Goal: Transaction & Acquisition: Purchase product/service

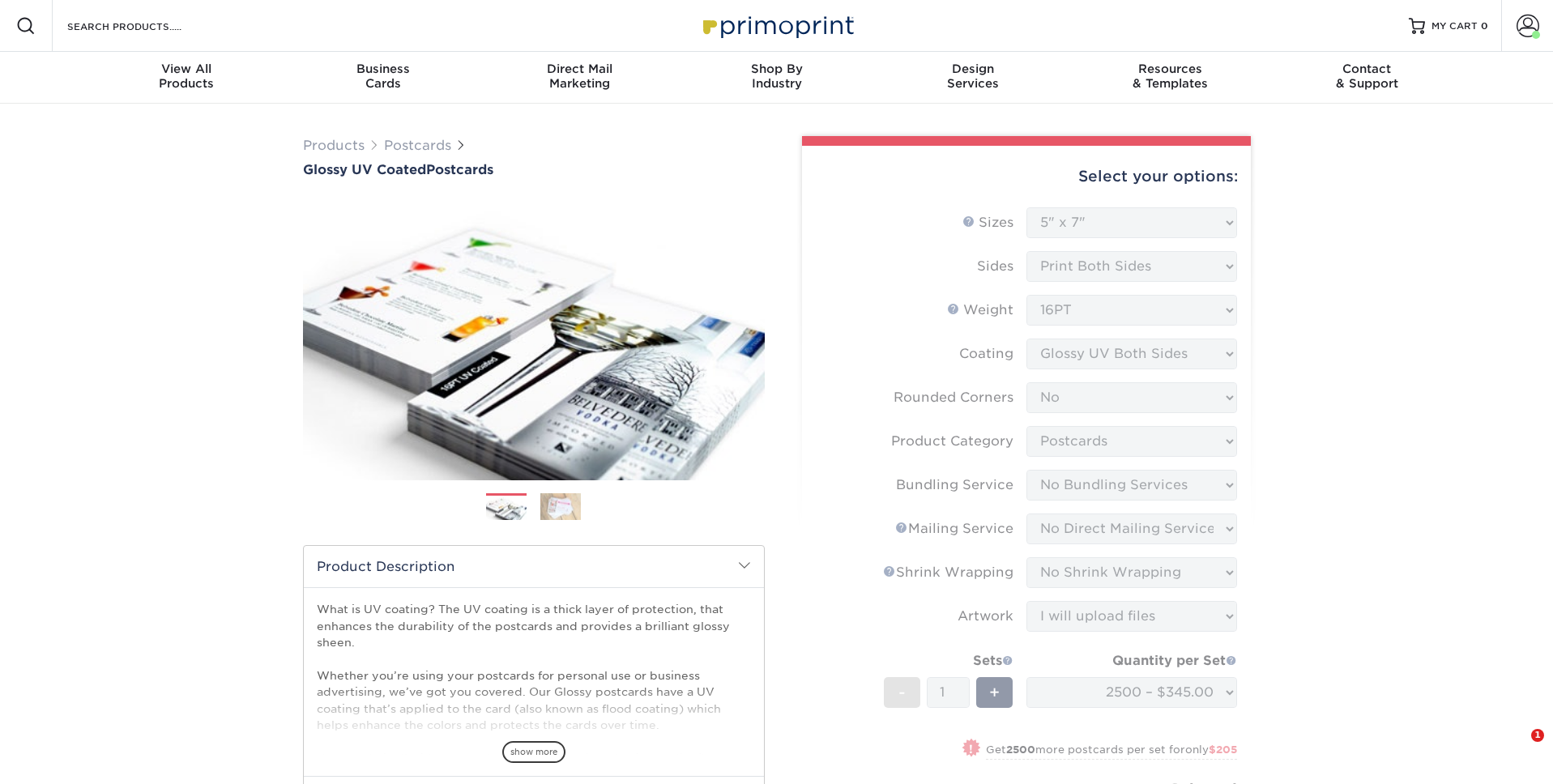
select select "5.00x7.00"
select select "0"
select select "9b7272e0-d6c8-4c3c-8e97-d3a1bcdab858"
select select "58689abb-25c0-461c-a4c3-a80b627d6649"
select select "3e5e9bdd-d78a-4c28-a41d-fe1407925ca6"
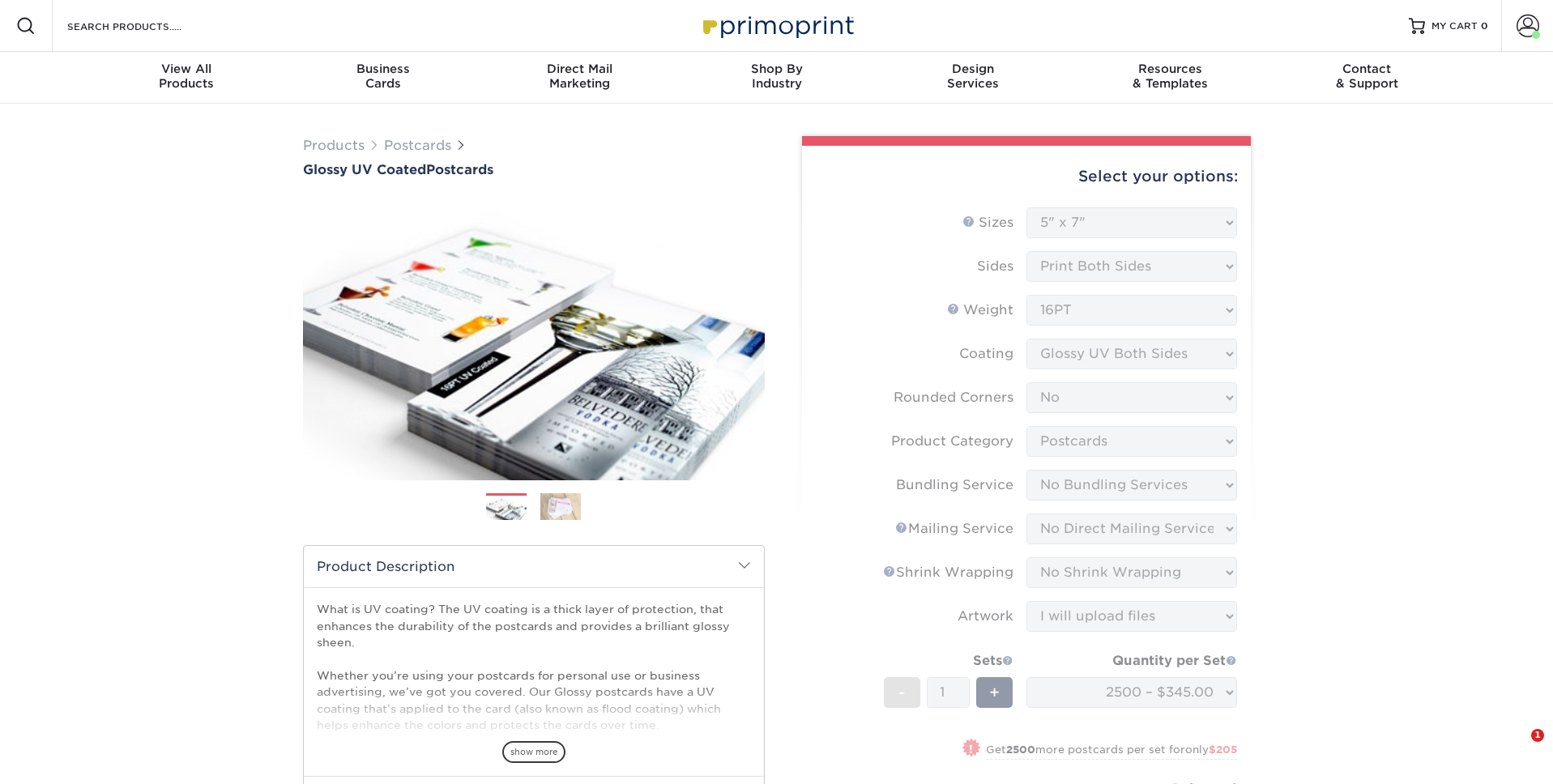
select select "c8749376-e7da-41d0-b3dc-647faf84d907"
select select "upload"
select select "2500 – $345.00"
select select "4b33158e-4b83-47ea-8e28-c5c2fc90b1d7"
select select "260382"
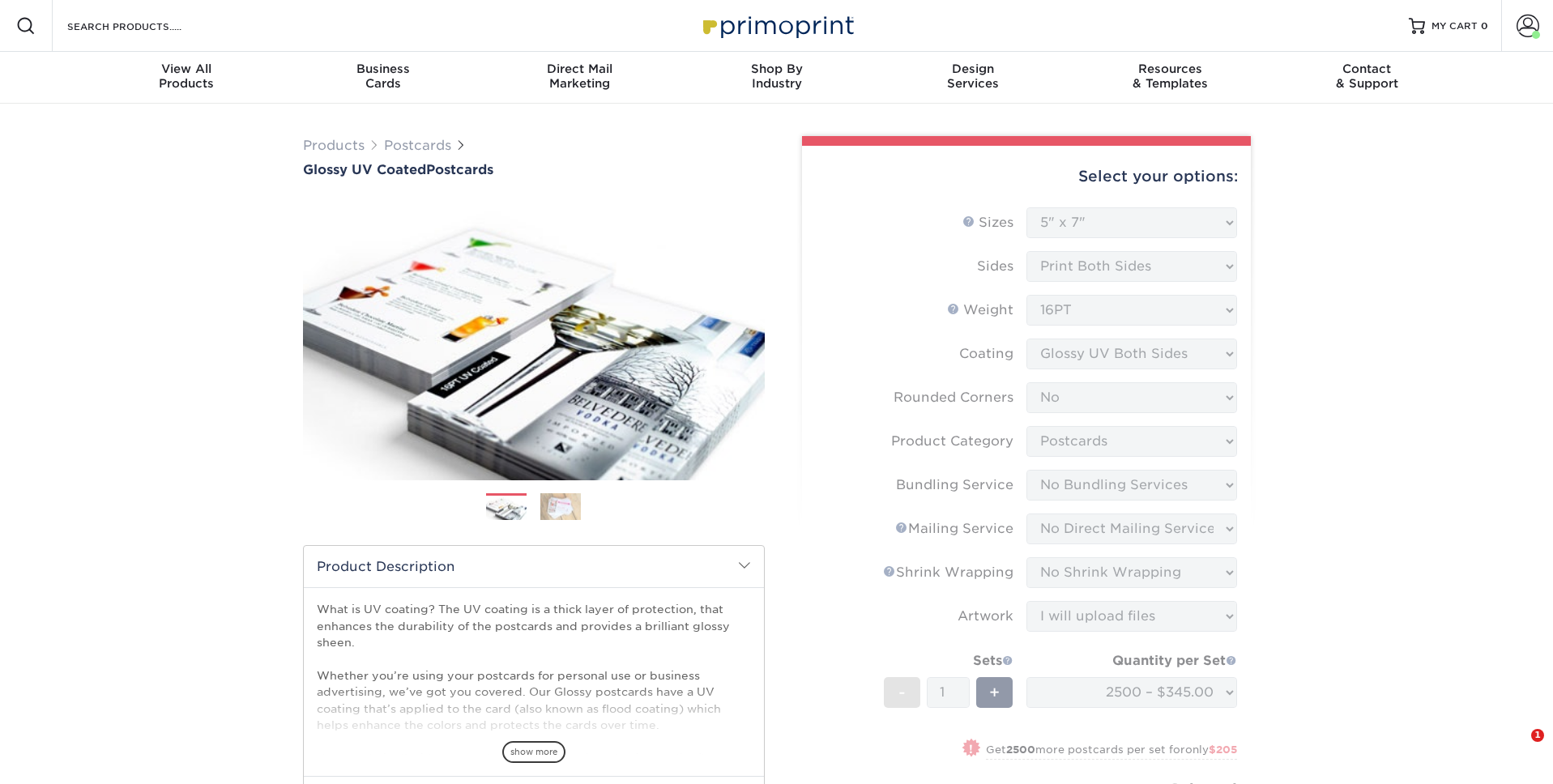
select select "03"
click at [394, 88] on div "Business Cards" at bounding box center [382, 76] width 197 height 29
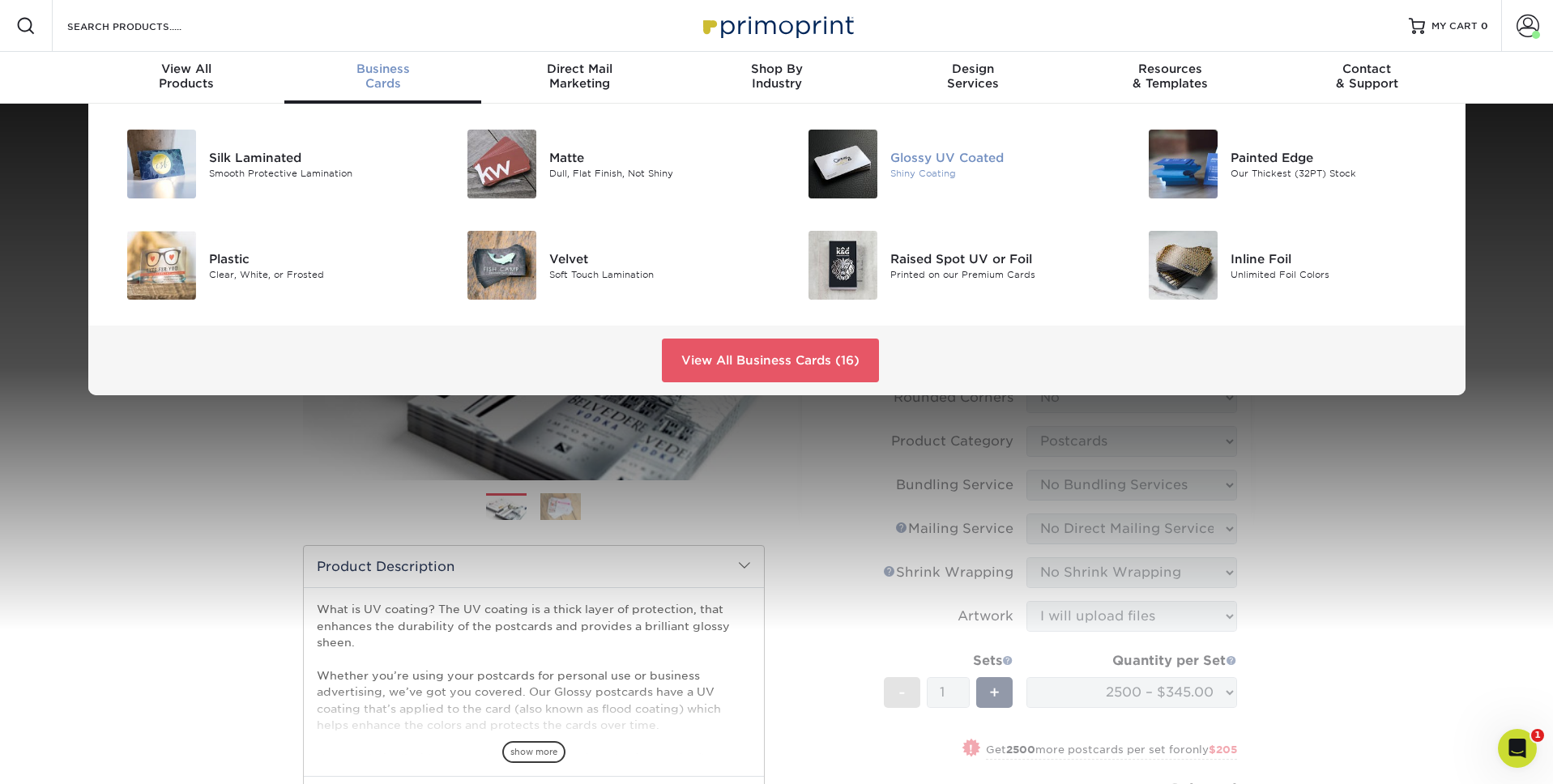
click at [862, 169] on img at bounding box center [842, 164] width 68 height 68
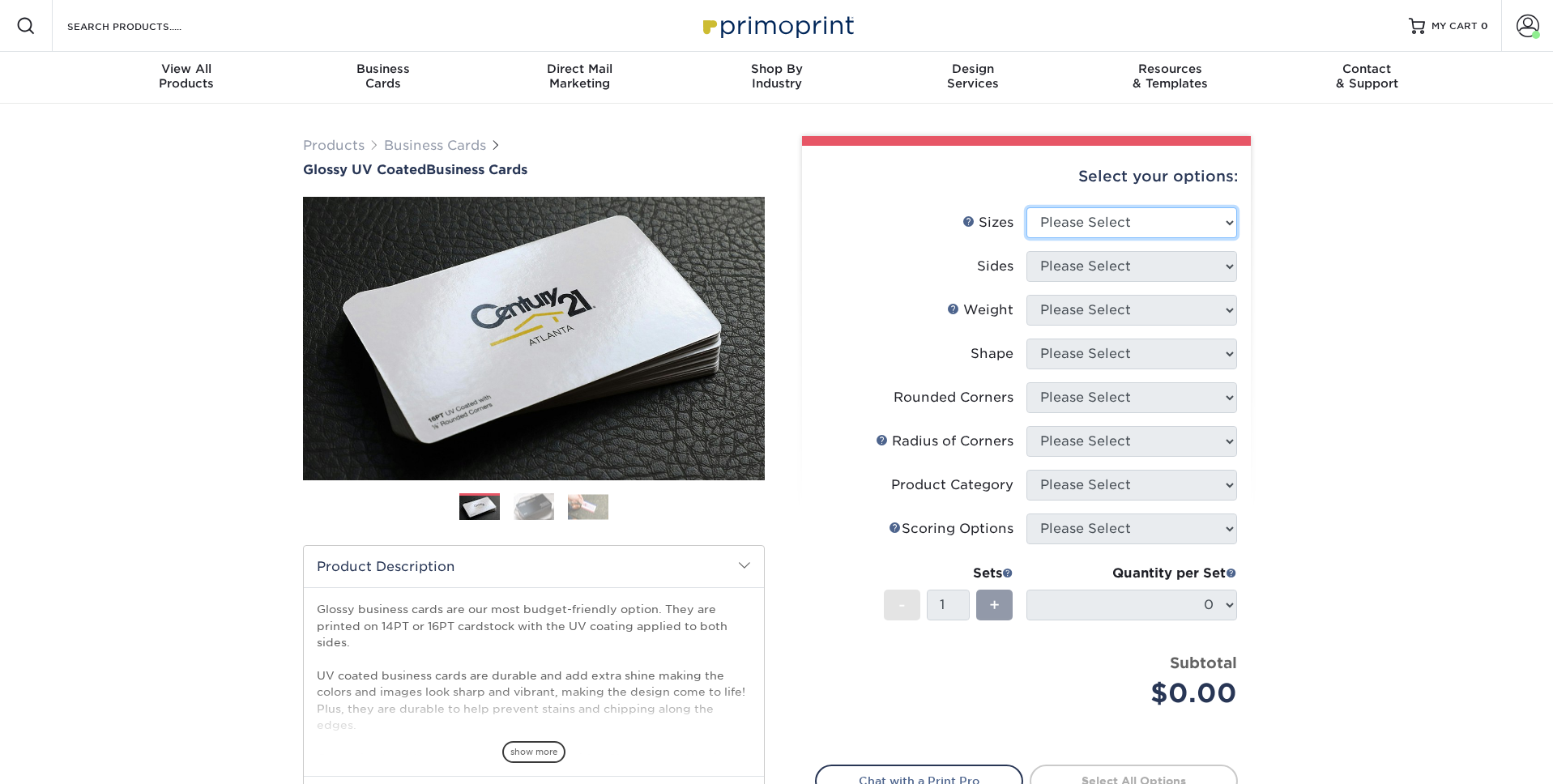
click at [1098, 224] on select "Please Select 1.5" x 3.5" - Mini 1.75" x 3.5" - Mini 2" x 2" - Square 2" x 3" -…" at bounding box center [1132, 223] width 211 height 31
select select "2.00x3.50"
click at [1027, 207] on select "Please Select 1.5" x 3.5" - Mini 1.75" x 3.5" - Mini 2" x 2" - Square 2" x 3" -…" at bounding box center [1132, 223] width 211 height 31
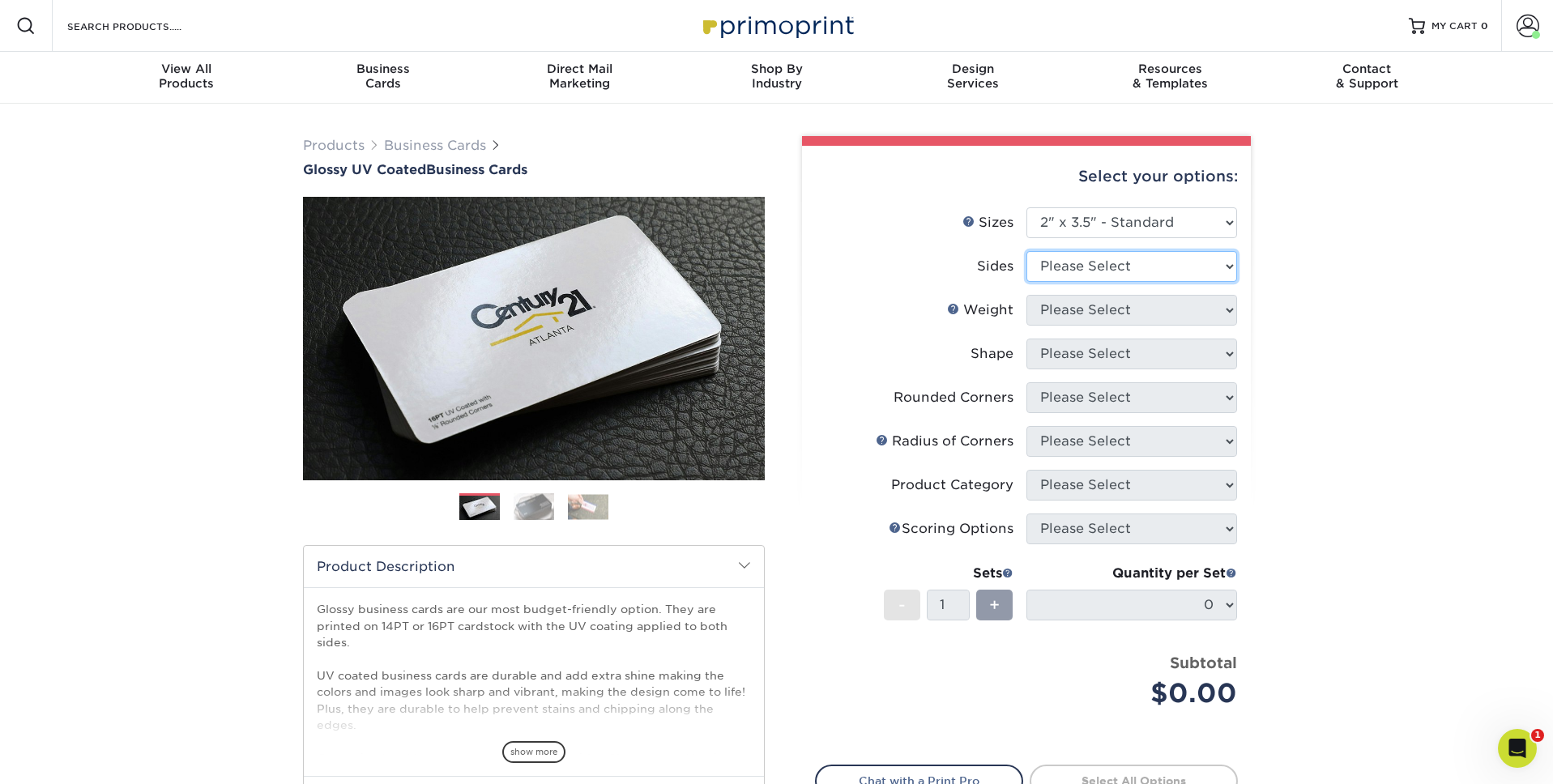
click at [1123, 268] on select "Please Select Print Both Sides Print Front Only" at bounding box center [1132, 267] width 211 height 31
select select "13abbda7-1d64-4f25-8bb2-c179b224825d"
click at [1027, 251] on select "Please Select Print Both Sides Print Front Only" at bounding box center [1132, 267] width 211 height 31
click at [1128, 307] on select "Please Select 16PT 14PT" at bounding box center [1132, 310] width 211 height 31
select select "16PT"
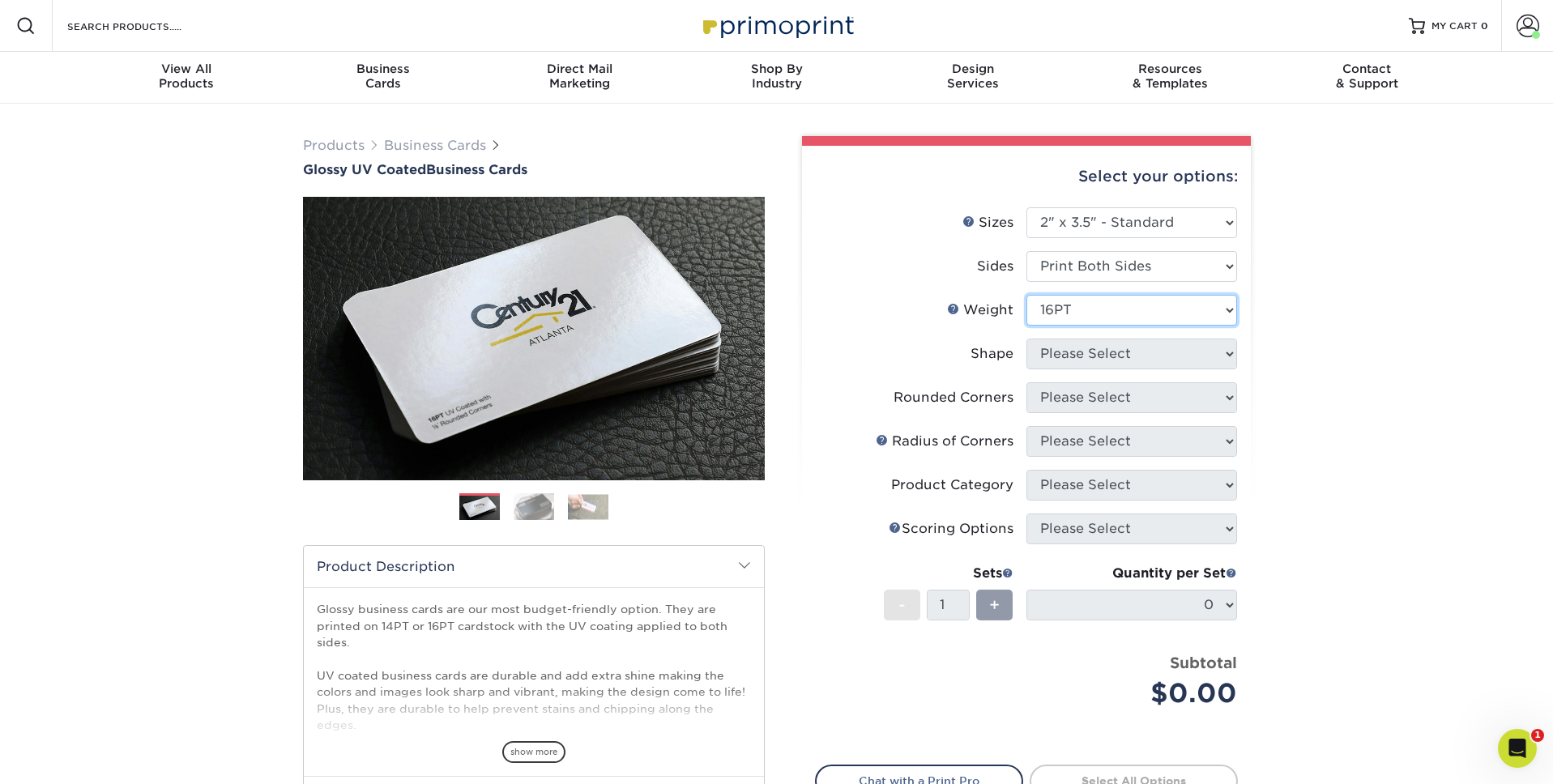
click at [1027, 295] on select "Please Select 16PT 14PT" at bounding box center [1132, 310] width 211 height 31
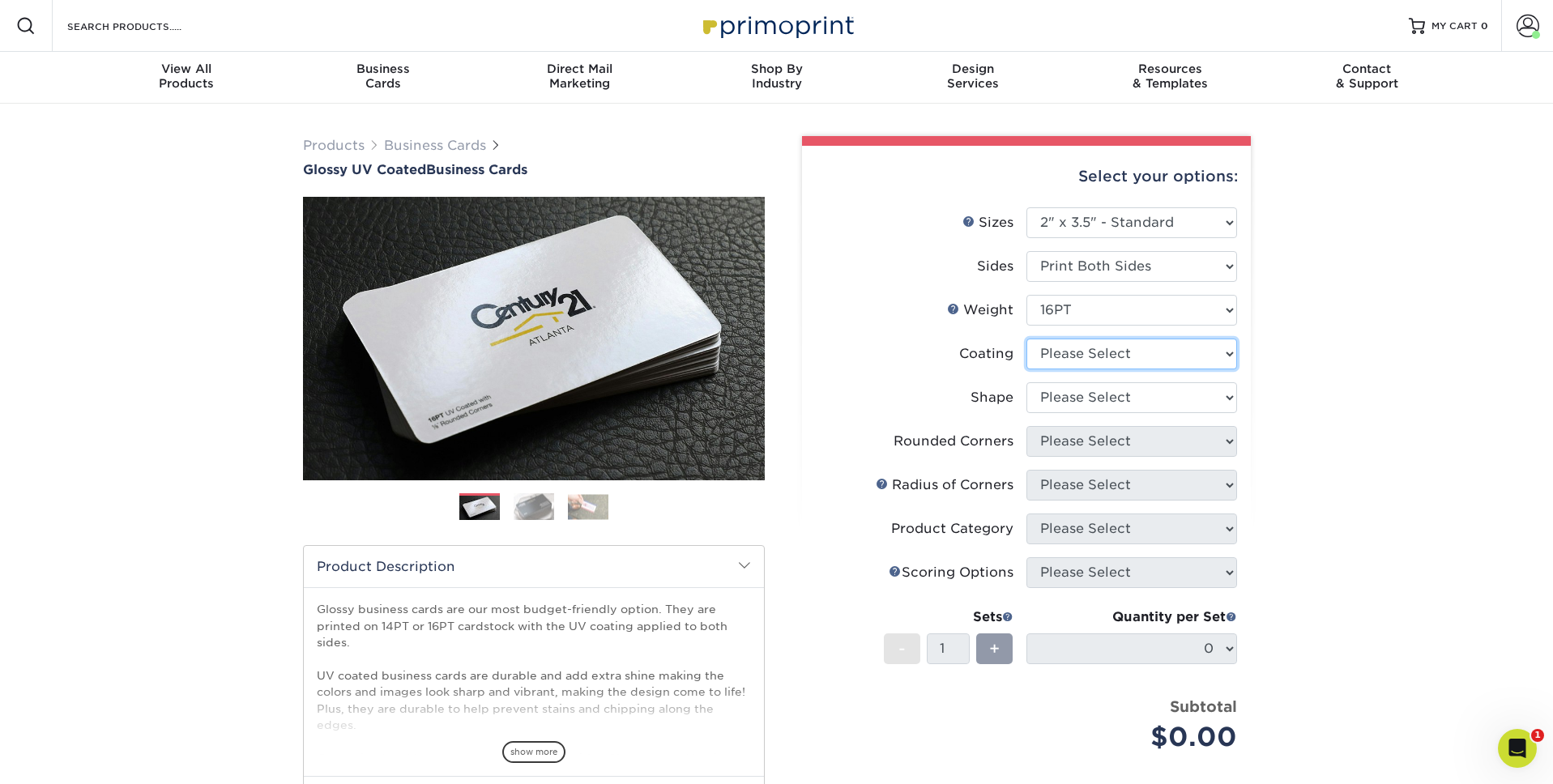
click at [1121, 353] on select at bounding box center [1132, 354] width 211 height 31
select select "ae367451-b2b8-45df-a344-0f05b6a12993"
click at [1027, 339] on select at bounding box center [1132, 354] width 211 height 31
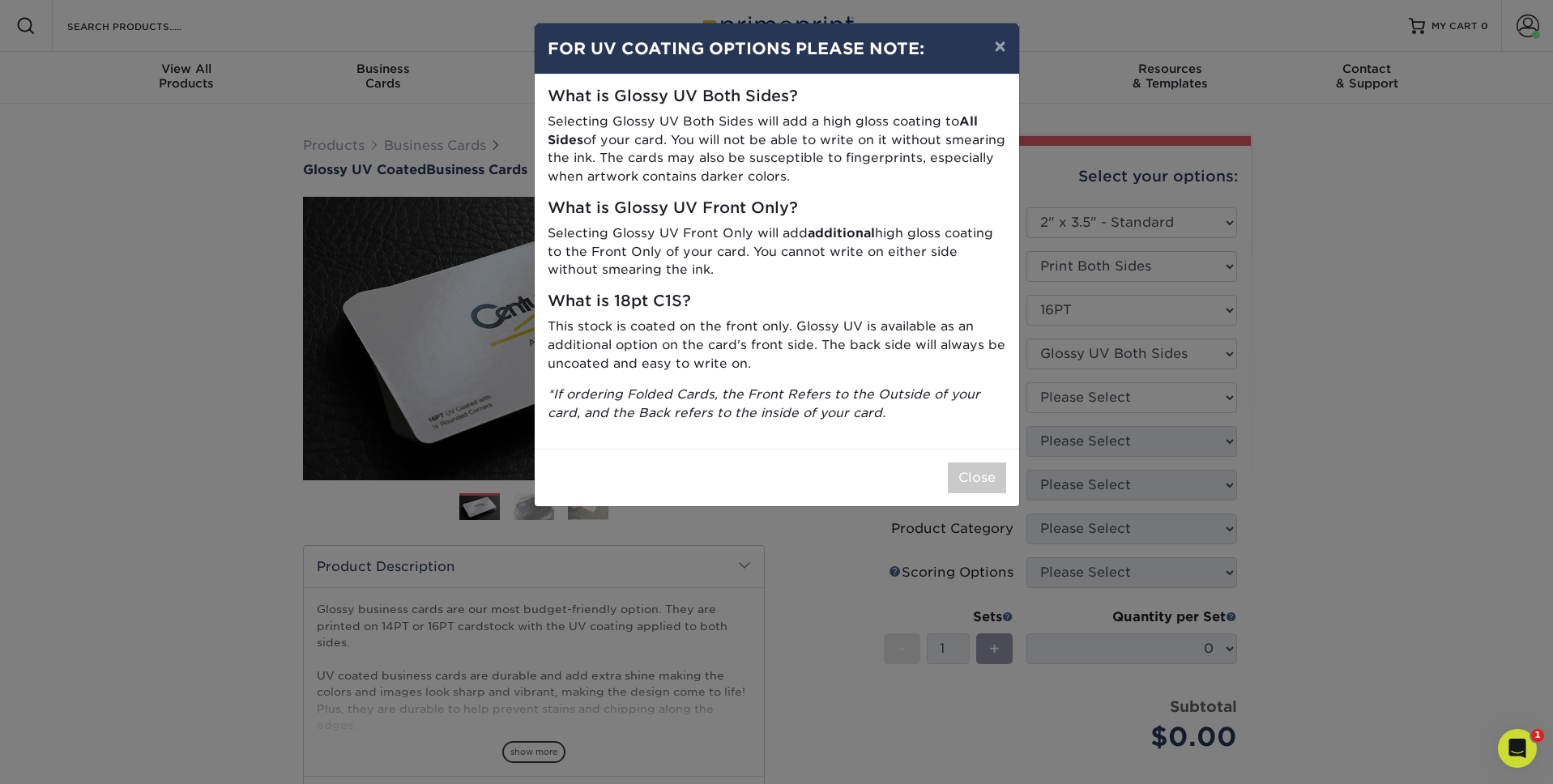
click at [1202, 314] on div "× FOR UV COATING OPTIONS PLEASE NOTE: What is Glossy UV Both Sides? Selecting G…" at bounding box center [776, 392] width 1553 height 784
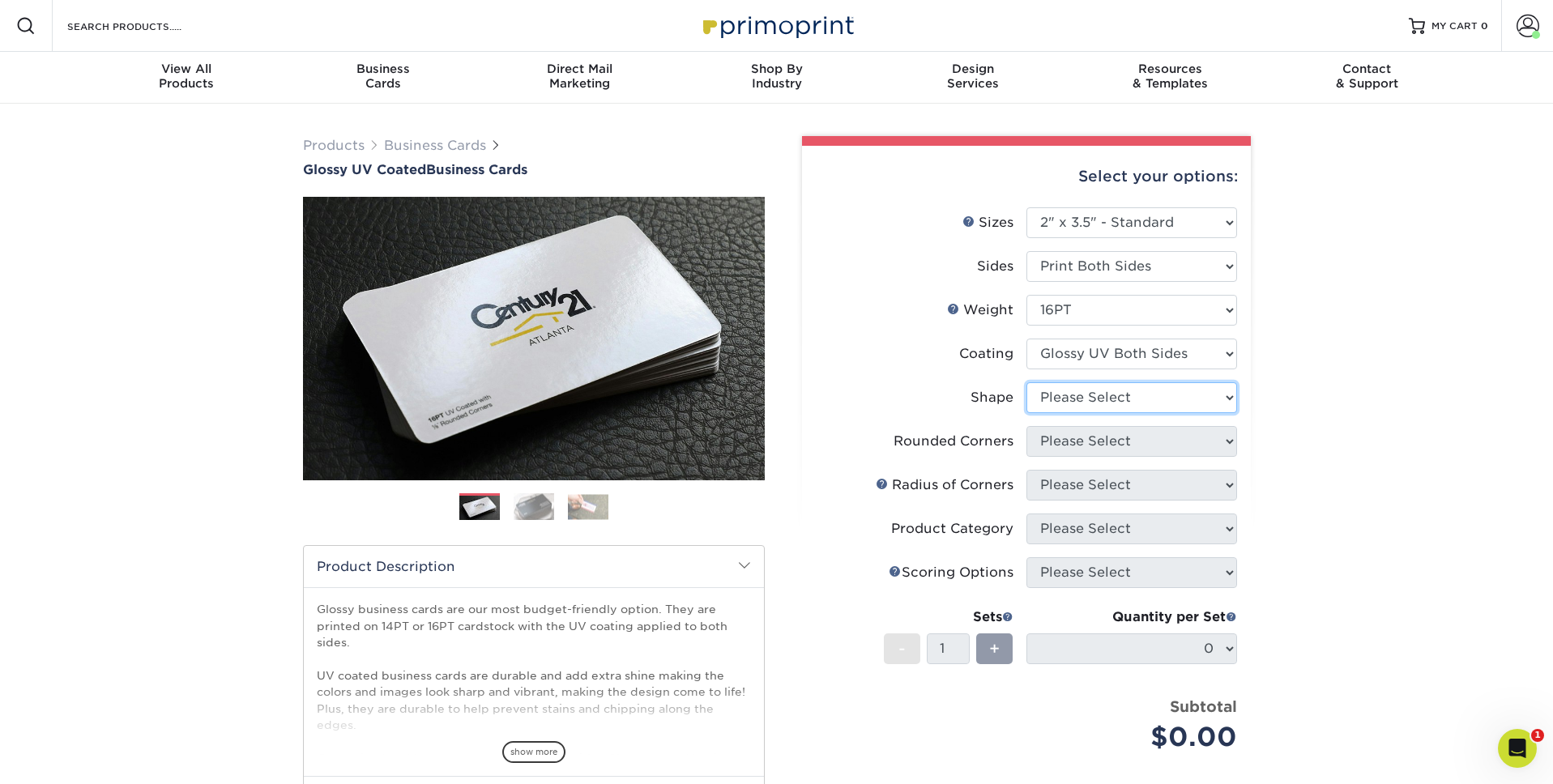
click at [1176, 402] on select "Please Select Standard Oval" at bounding box center [1132, 398] width 211 height 31
select select "standard"
click at [1027, 382] on select "Please Select Standard Oval" at bounding box center [1132, 398] width 211 height 31
click at [1114, 445] on select "Please Select Yes - Round 2 Corners Yes - Round 4 Corners No" at bounding box center [1132, 442] width 211 height 31
select select "0"
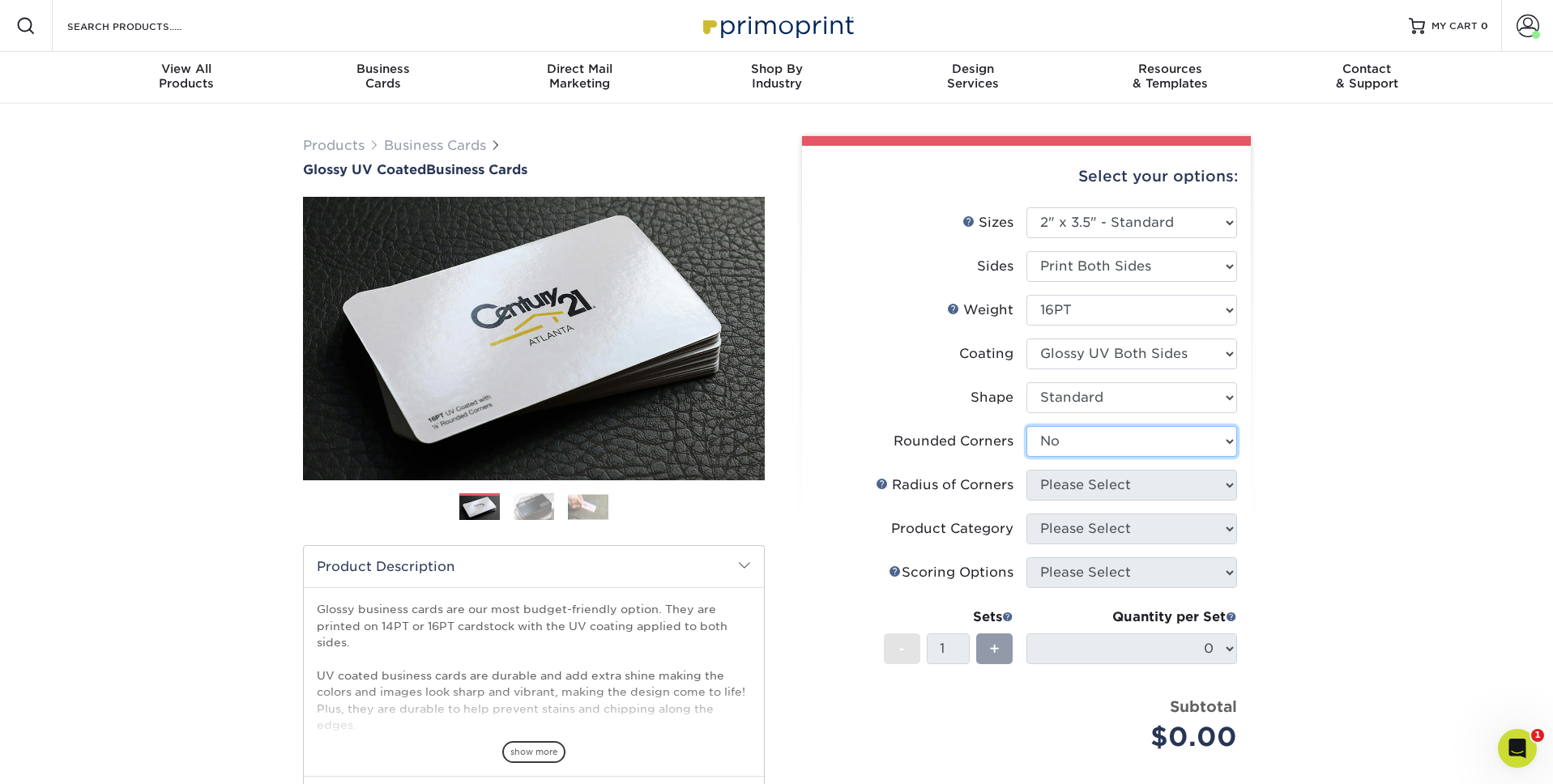
click at [1027, 426] on select "Please Select Yes - Round 2 Corners Yes - Round 4 Corners No" at bounding box center [1132, 442] width 211 height 31
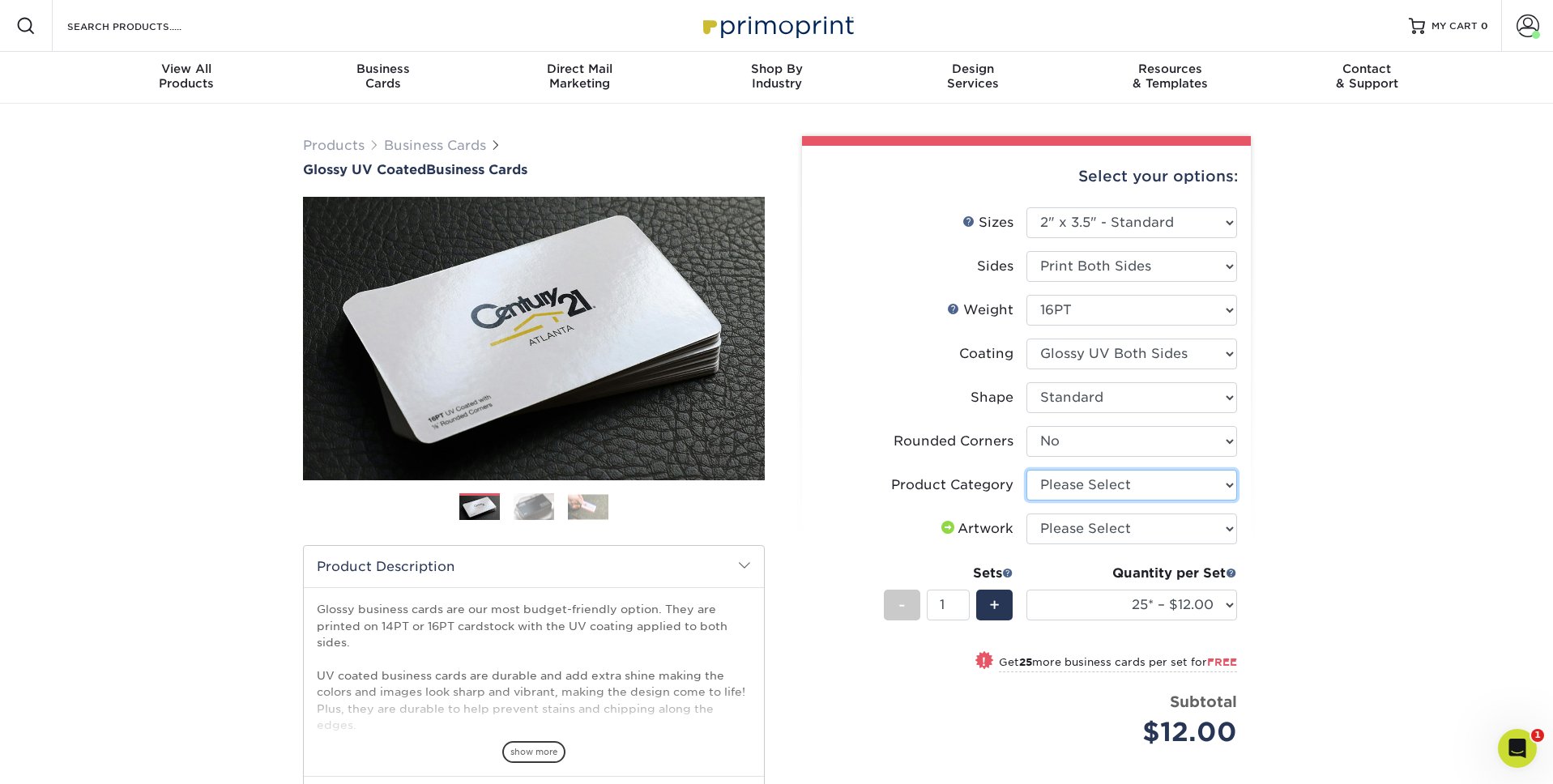
click at [1107, 478] on select "Please Select Business Cards" at bounding box center [1132, 485] width 211 height 31
select select "3b5148f1-0588-4f88-a218-97bcfdce65c1"
click at [1027, 470] on select "Please Select Business Cards" at bounding box center [1132, 485] width 211 height 31
click at [1127, 527] on select "Please Select I will upload files I need a design - $100" at bounding box center [1132, 529] width 211 height 31
select select "upload"
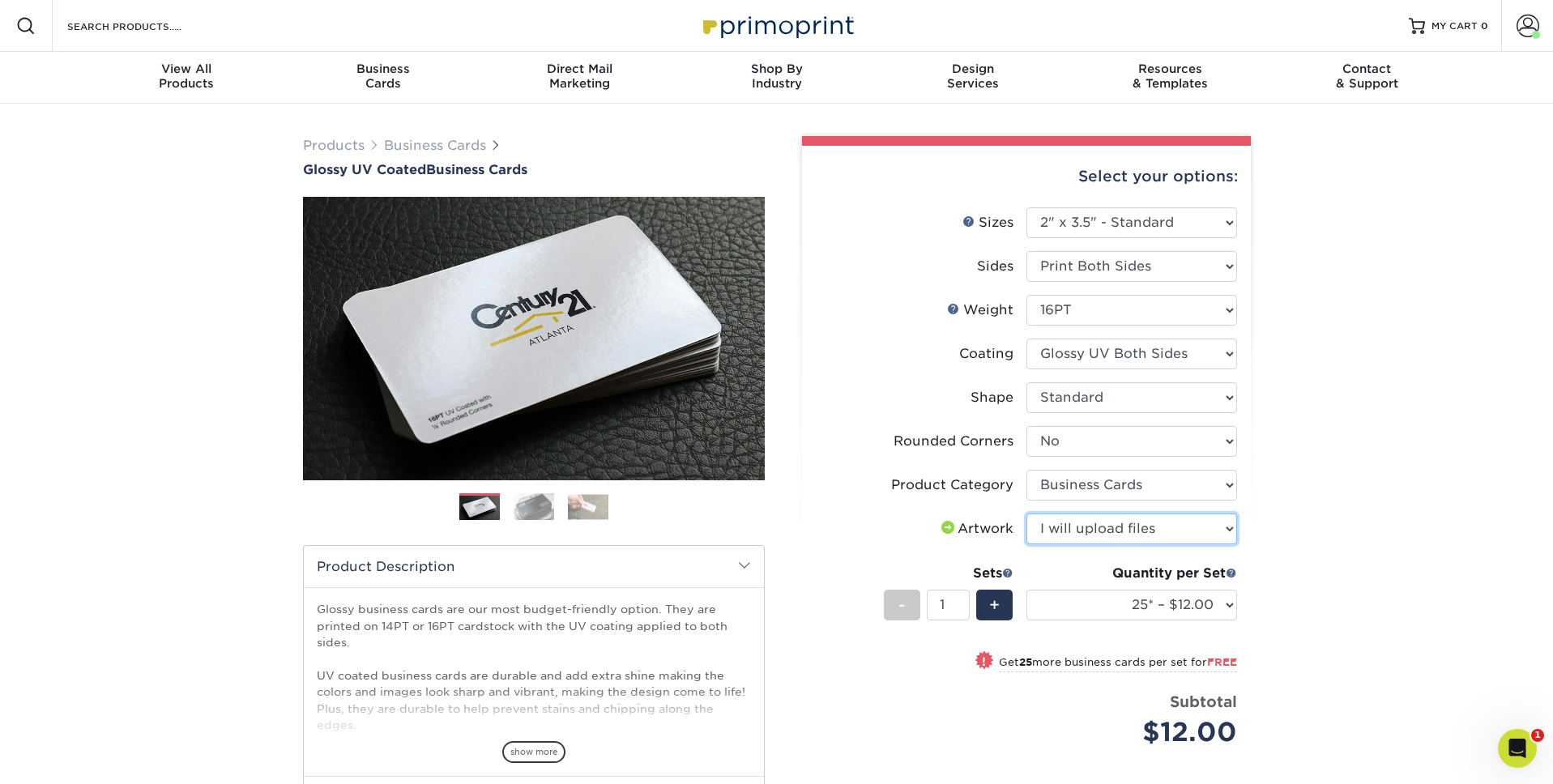
click at [1027, 514] on select "Please Select I will upload files I need a design - $100" at bounding box center [1132, 529] width 211 height 31
click at [1153, 609] on select "25* – $12.00 50* – $12.00 100* – $12.00 250* – $21.00 500 – $42.00 1000 – $53.0…" at bounding box center [1132, 606] width 211 height 31
select select "250* – $21.00"
click at [1027, 590] on select "25* – $12.00 50* – $12.00 100* – $12.00 250* – $21.00 500 – $42.00 1000 – $53.0…" at bounding box center [1132, 606] width 211 height 31
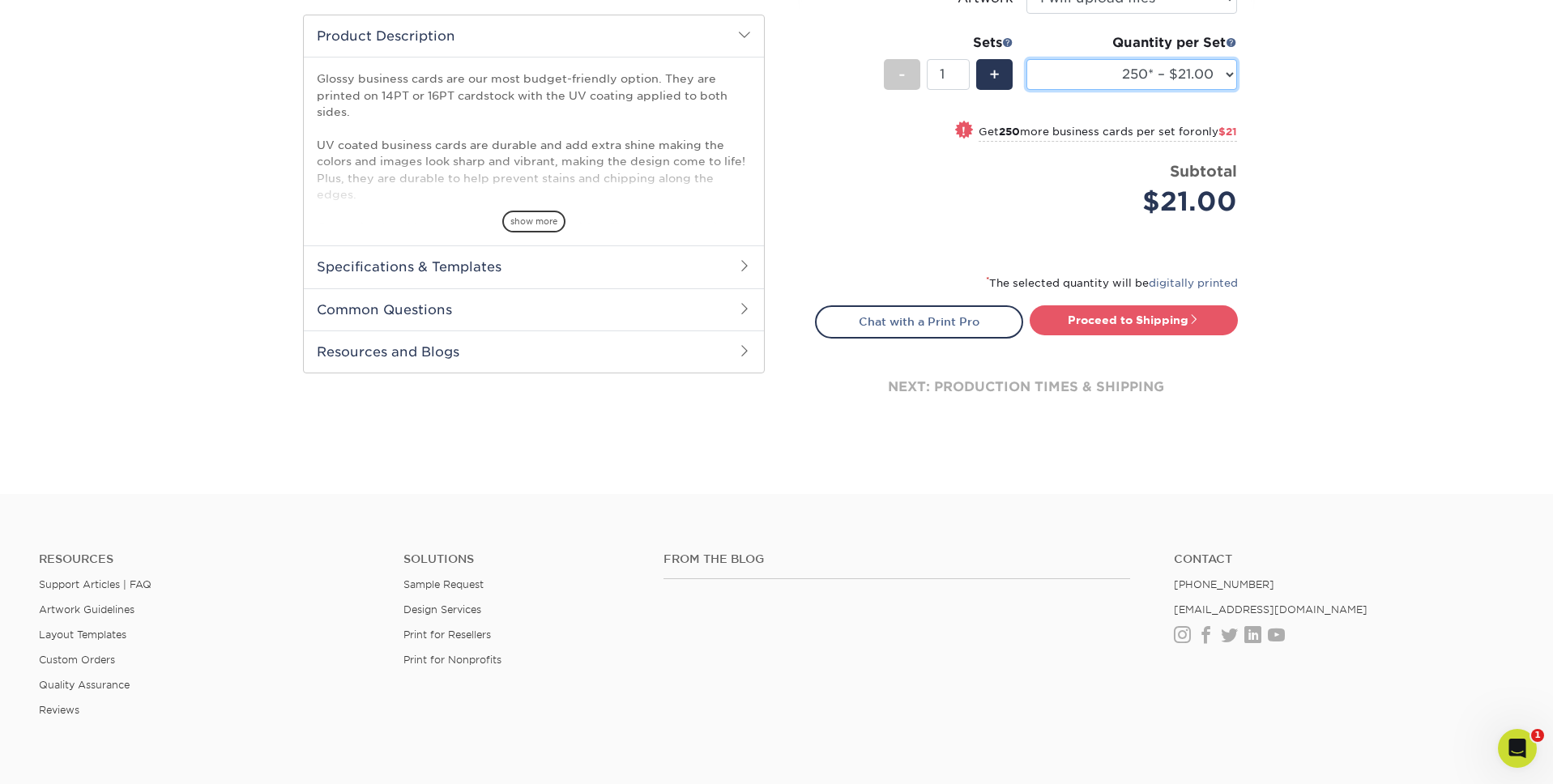
scroll to position [531, 0]
click at [1215, 326] on link "Proceed to Shipping" at bounding box center [1134, 320] width 208 height 29
type input "Set 1"
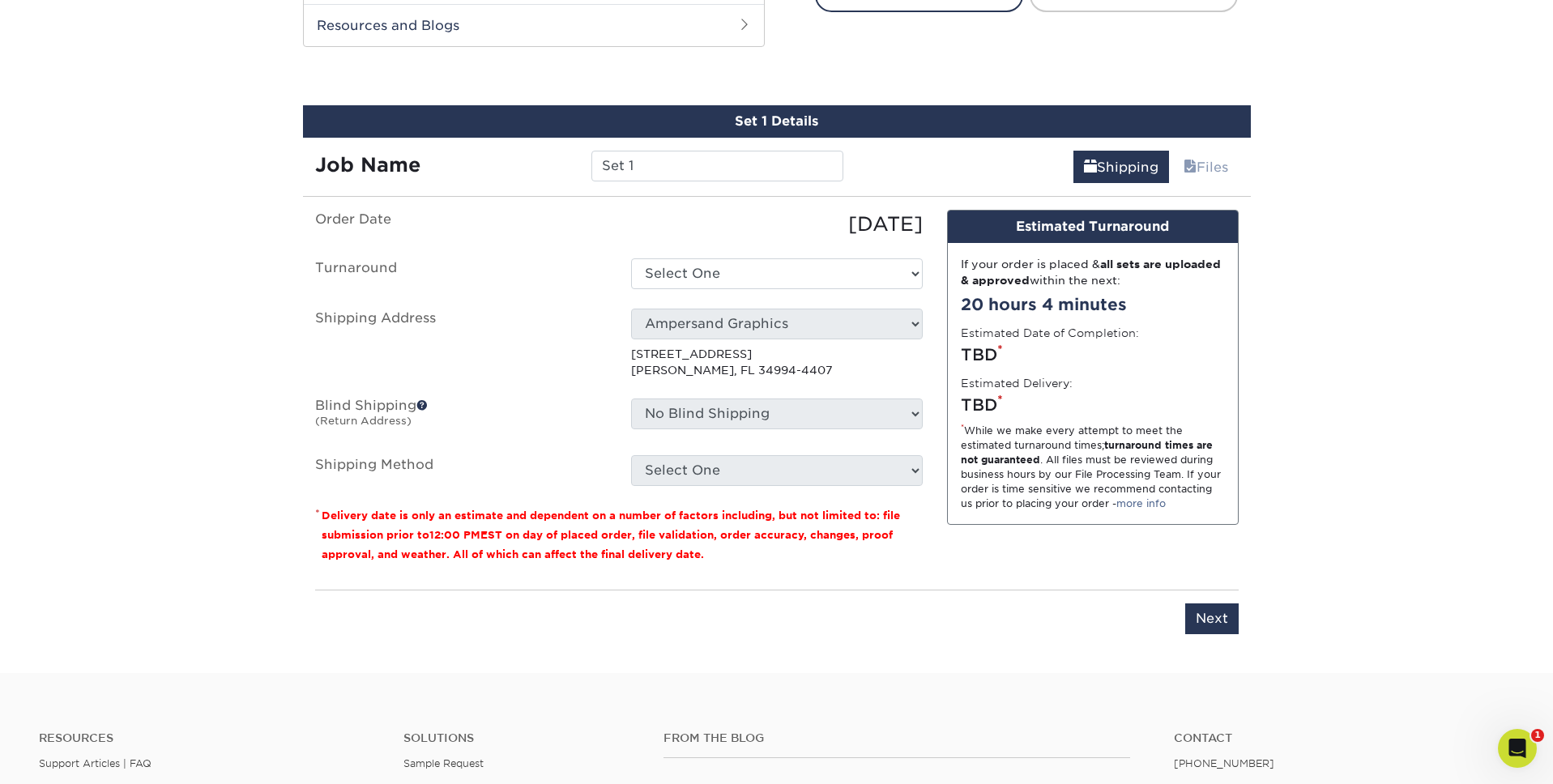
scroll to position [880, 0]
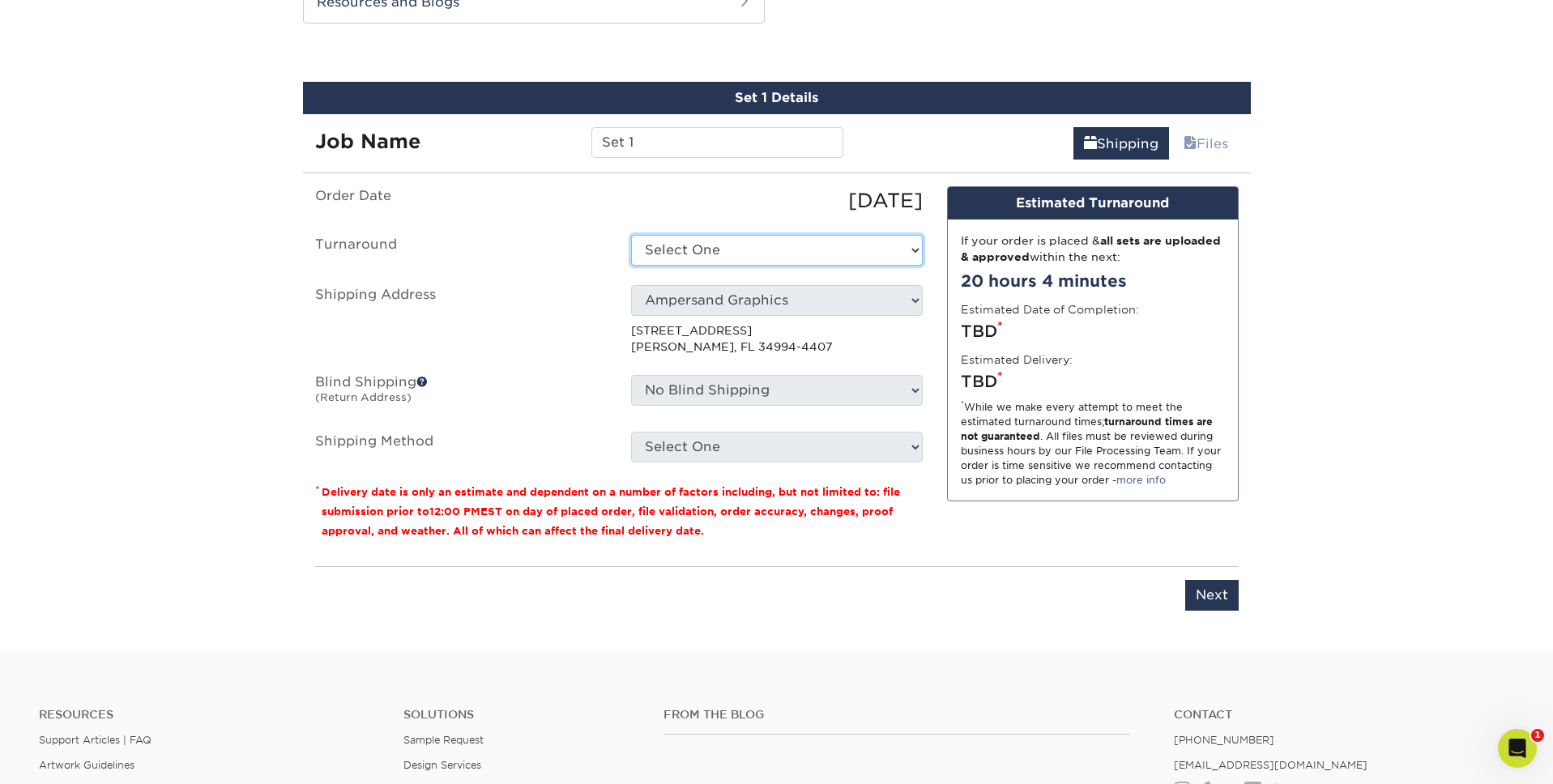
click at [740, 252] on select "Select One 2-4 Business Days 2 Day Next Business Day" at bounding box center [776, 250] width 292 height 31
select select "274e0e85-5bbe-4acd-ae79-b59ebbc106a6"
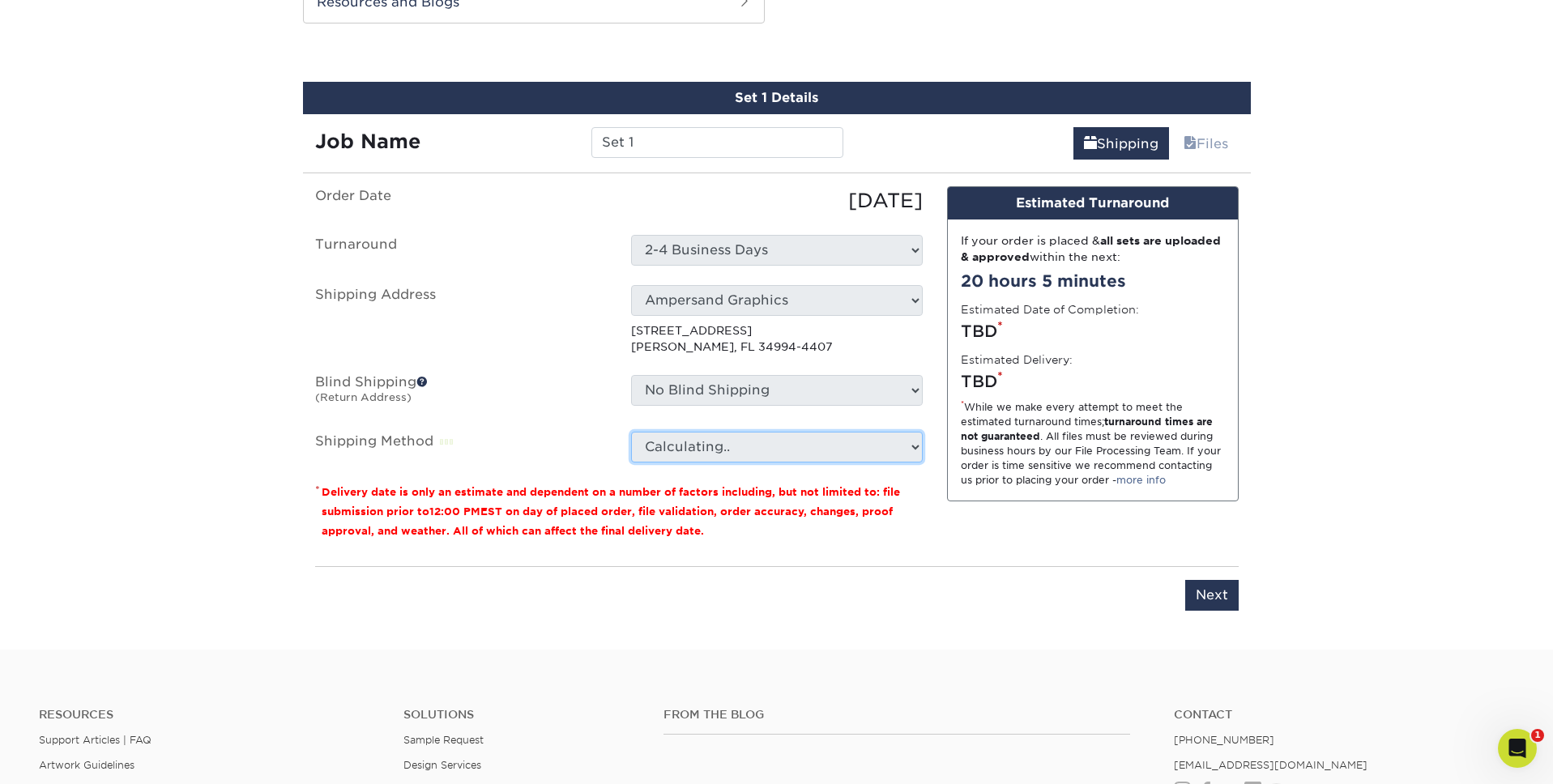
click at [906, 457] on select "Calculating.." at bounding box center [776, 447] width 292 height 31
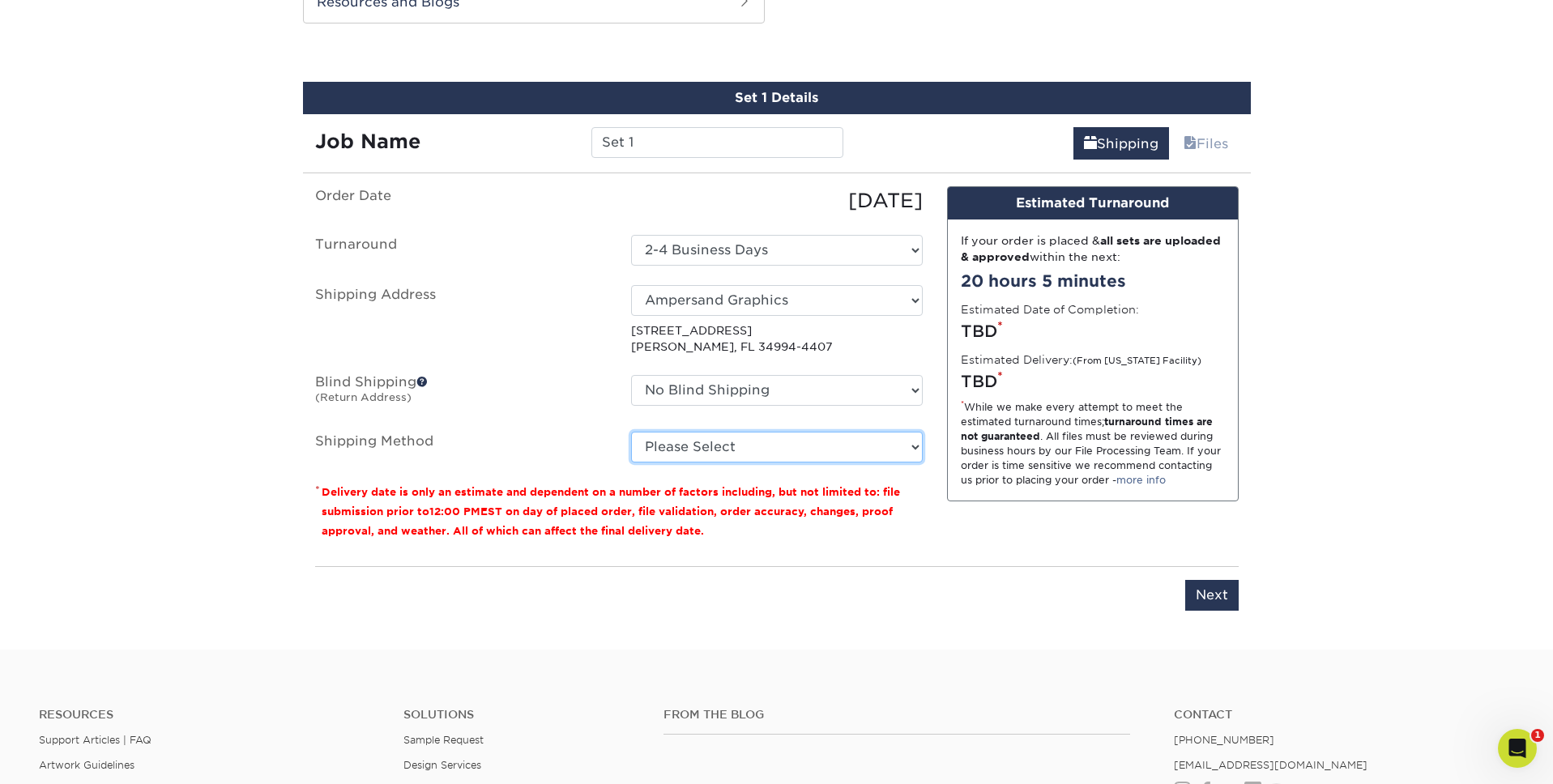
select select "03"
click at [631, 431] on select "Please Select Ground Shipping (+$7.84) 3 Day Shipping Service (+$15.33) 2 Day A…" at bounding box center [776, 447] width 292 height 31
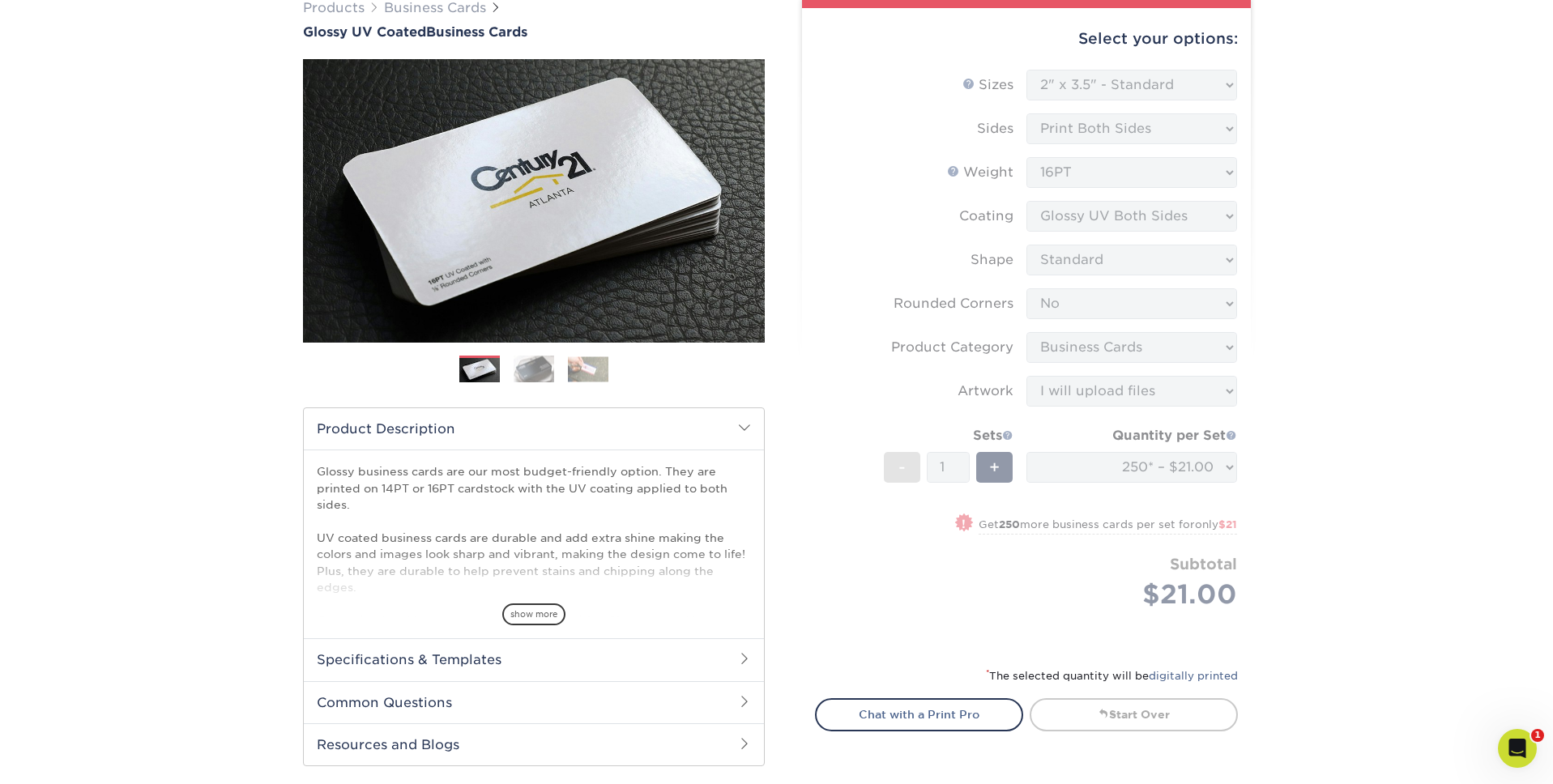
scroll to position [47, 0]
